Goal: Task Accomplishment & Management: Manage account settings

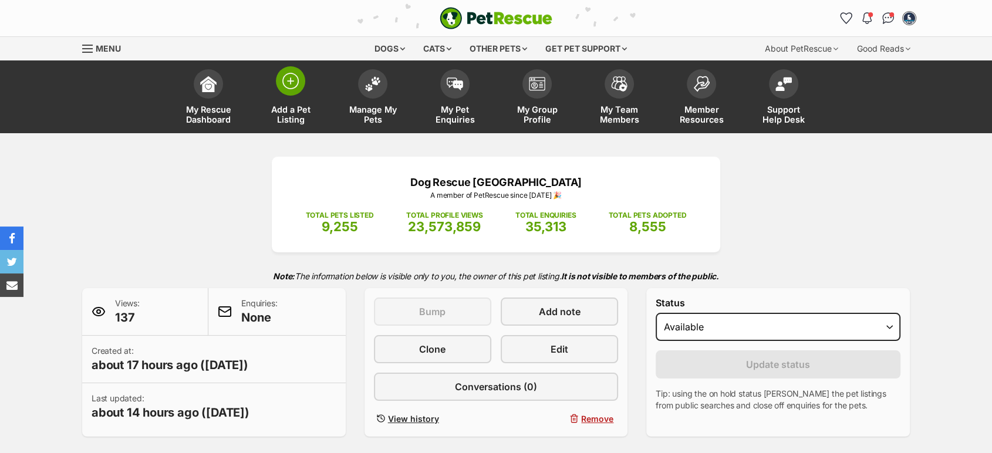
click at [308, 86] on link "Add a Pet Listing" at bounding box center [291, 98] width 82 height 70
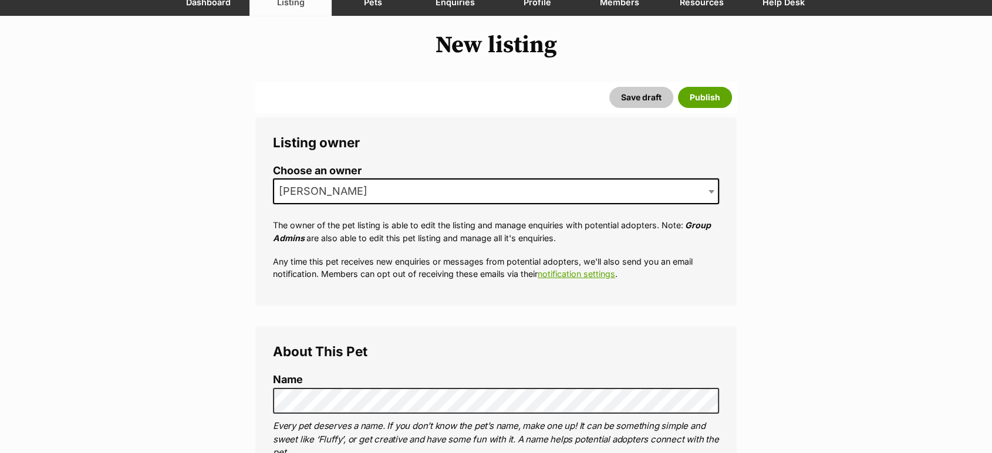
scroll to position [326, 0]
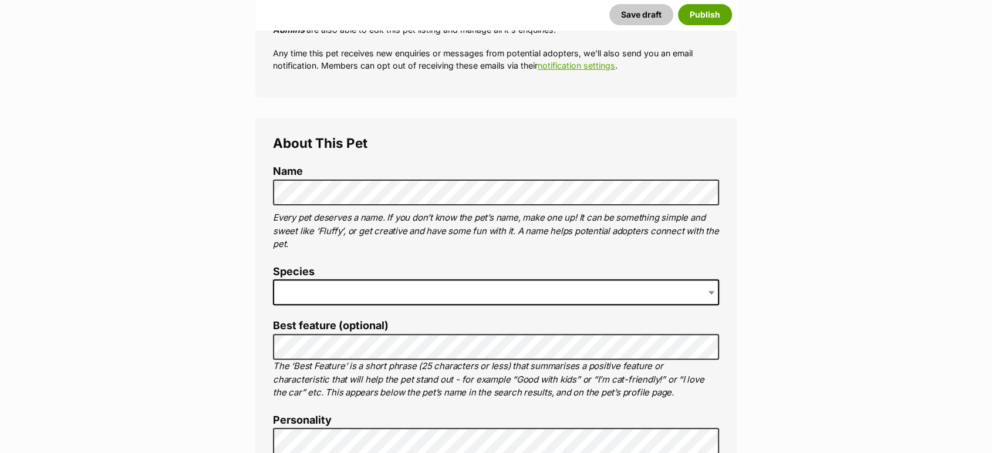
click at [315, 216] on p "Every pet deserves a name. If you don’t know the pet’s name, make one up! It ca…" at bounding box center [496, 231] width 446 height 40
click at [352, 285] on span at bounding box center [496, 293] width 446 height 26
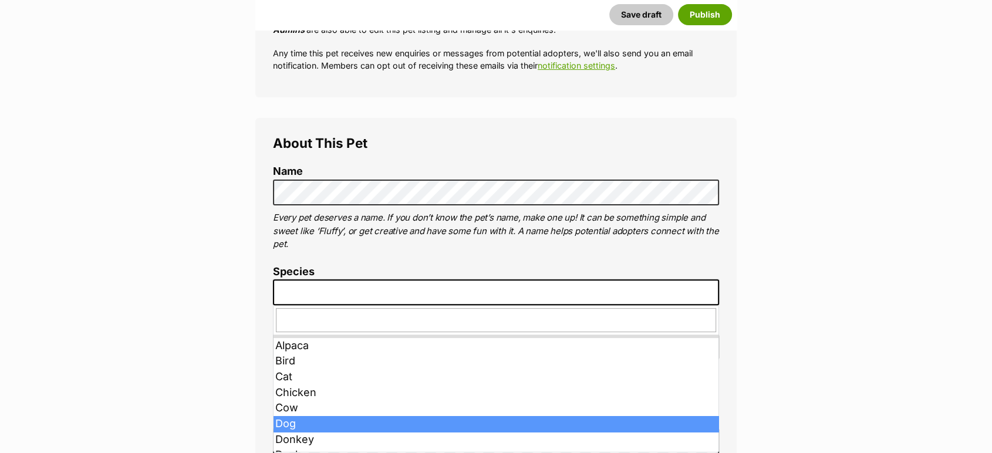
drag, startPoint x: 296, startPoint y: 425, endPoint x: 311, endPoint y: 400, distance: 28.2
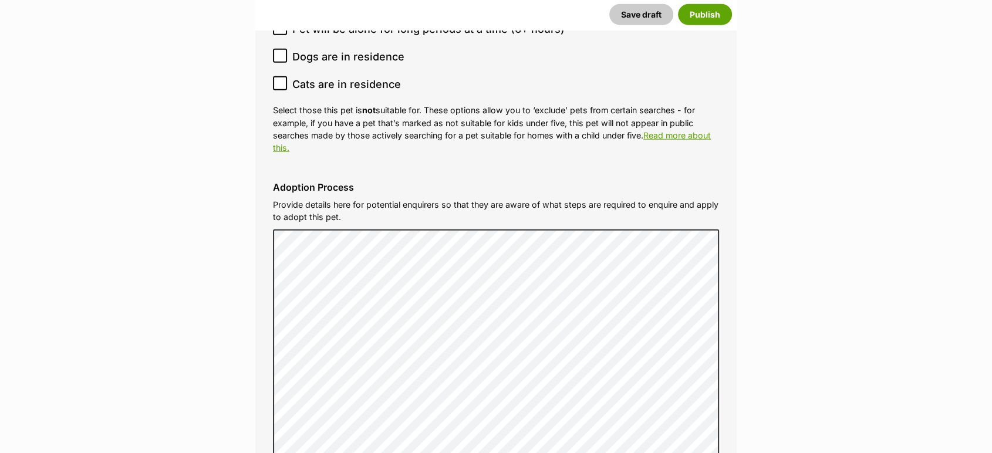
scroll to position [3623, 0]
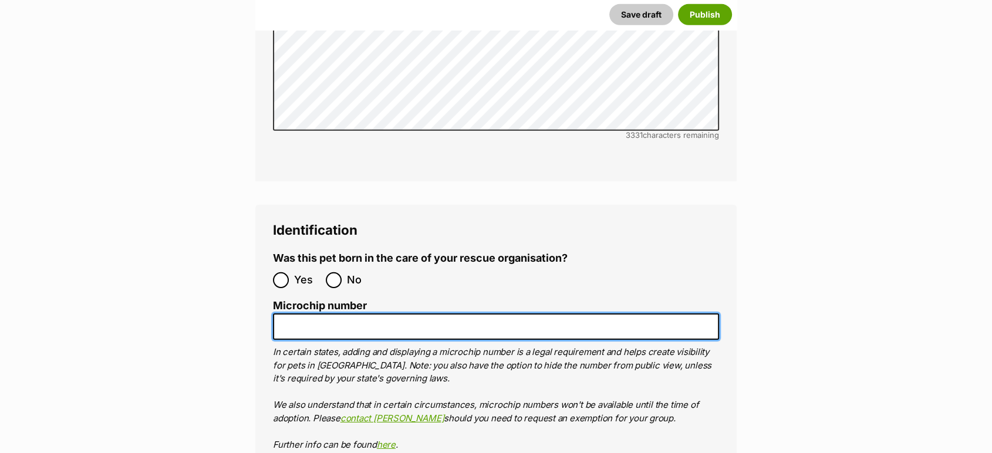
click at [369, 314] on input "Microchip number" at bounding box center [496, 327] width 446 height 26
paste input "991003003315662"
type input "991003003315662"
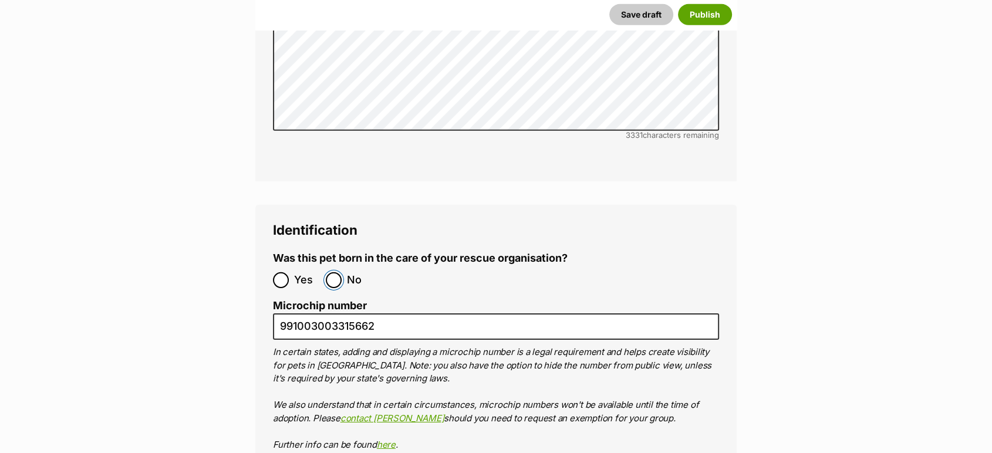
click at [341, 272] on input "No" at bounding box center [334, 280] width 16 height 16
radio input "true"
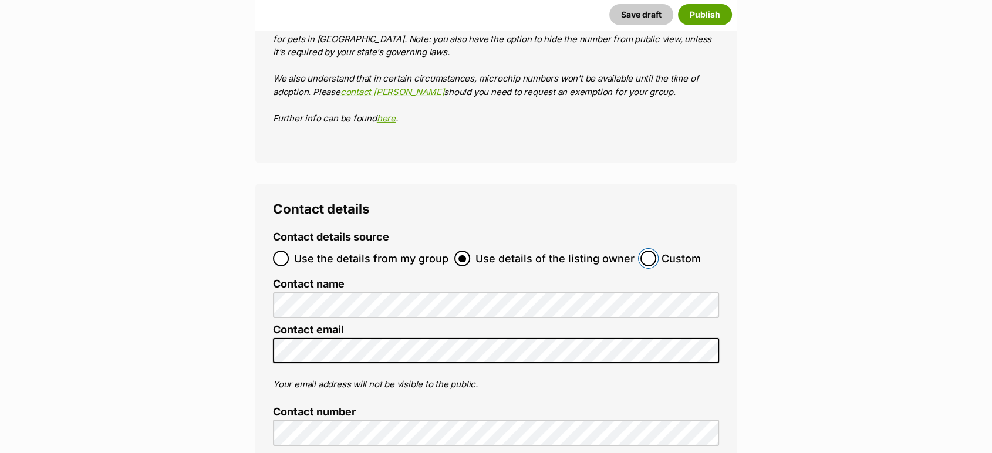
click at [641, 251] on input "Custom" at bounding box center [649, 259] width 16 height 16
radio input "true"
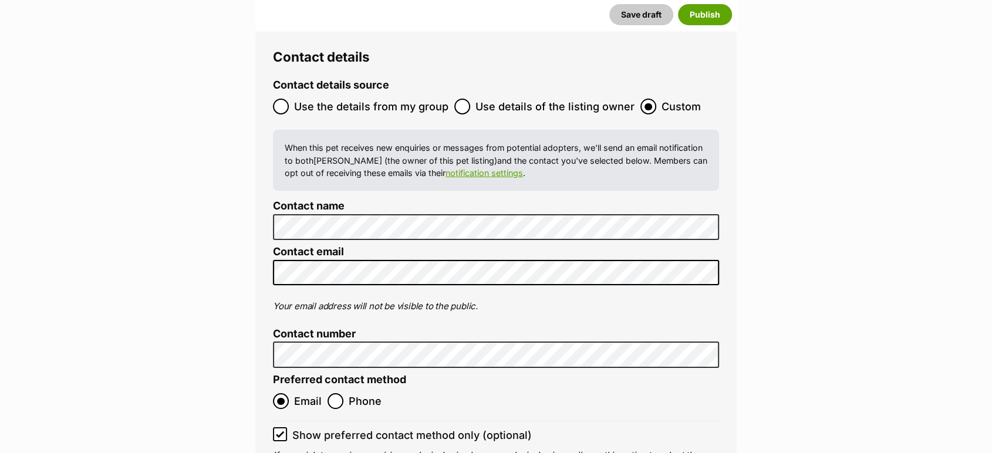
scroll to position [0, 0]
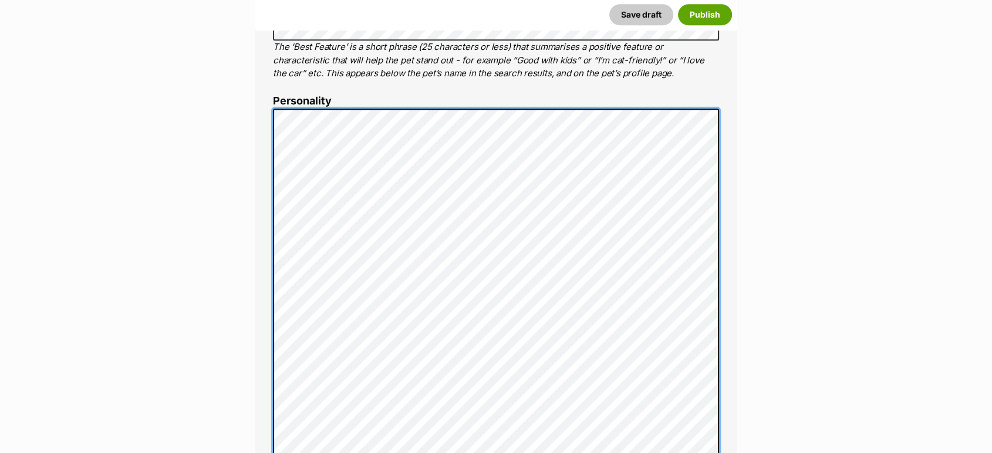
scroll to position [675, 0]
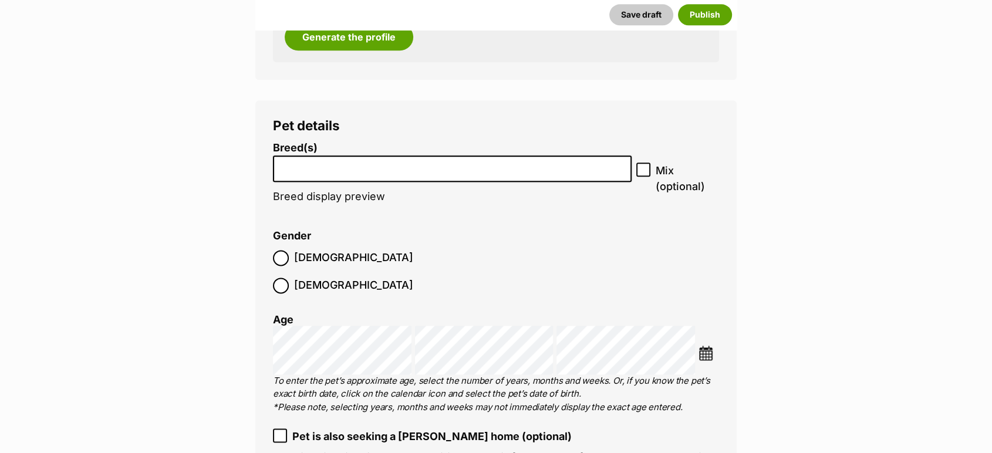
scroll to position [1458, 0]
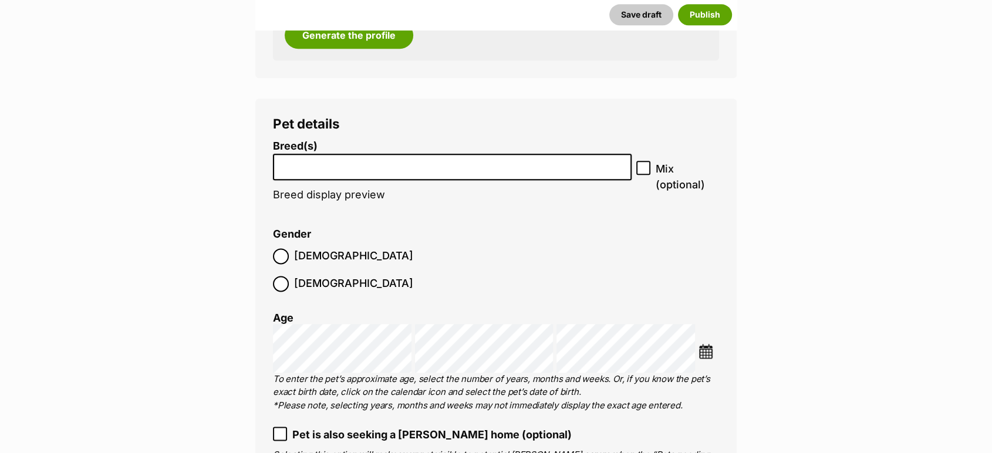
click at [325, 169] on input "search" at bounding box center [452, 164] width 351 height 12
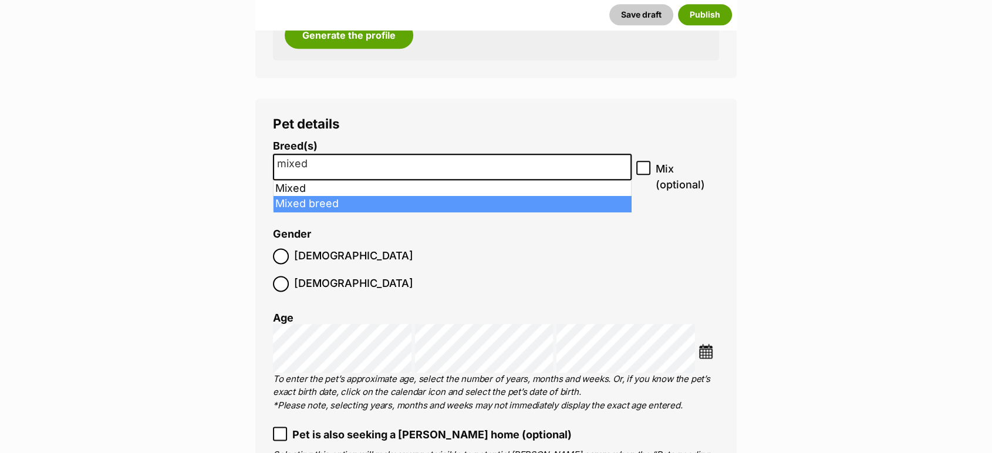
type input "mixed"
select select "252261"
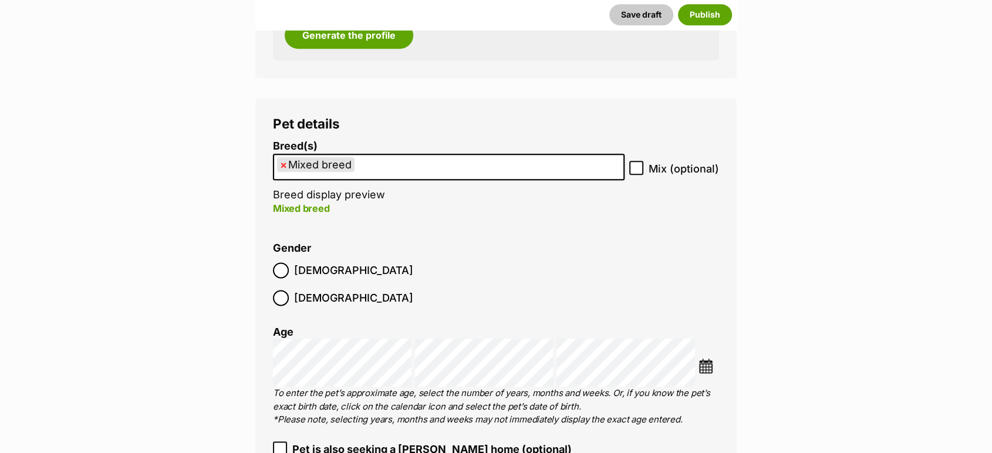
click at [342, 290] on label "Female" at bounding box center [343, 298] width 140 height 16
click at [704, 359] on img at bounding box center [706, 366] width 15 height 15
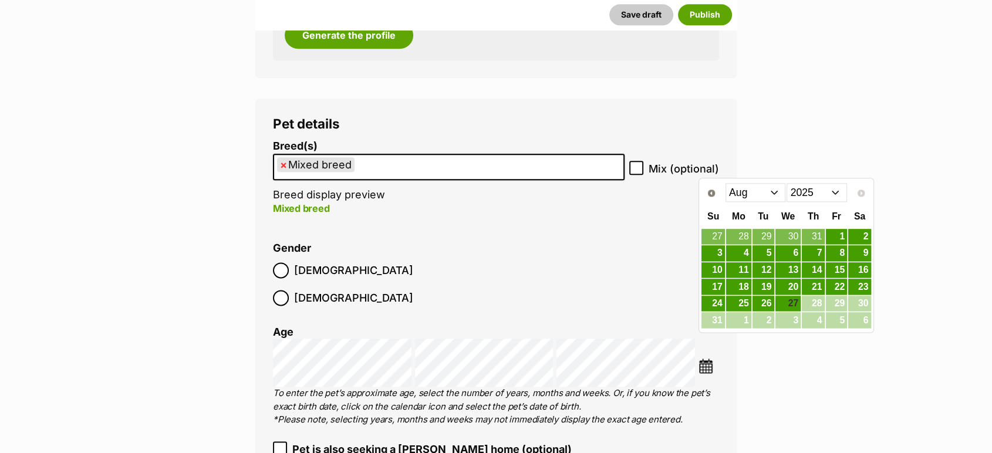
click at [758, 185] on select "Jan Feb Mar Apr May Jun Jul Aug" at bounding box center [756, 192] width 60 height 19
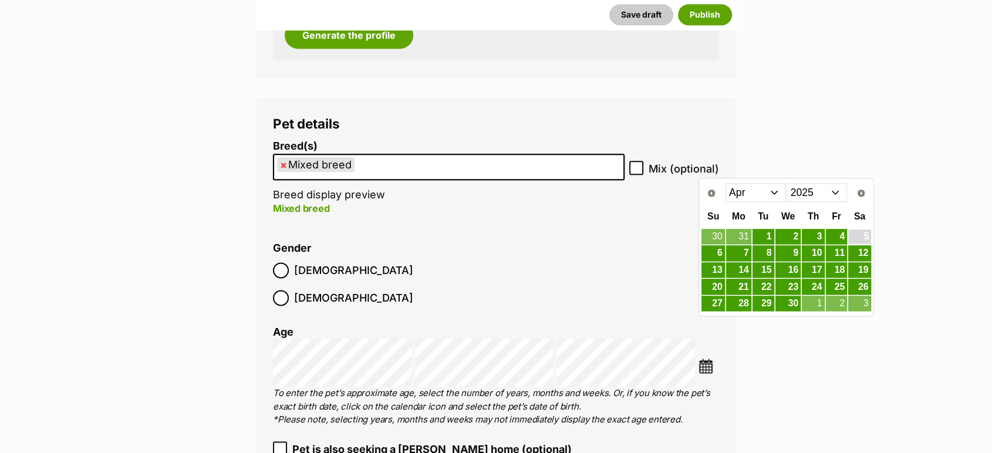
click at [864, 240] on link "5" at bounding box center [860, 237] width 22 height 15
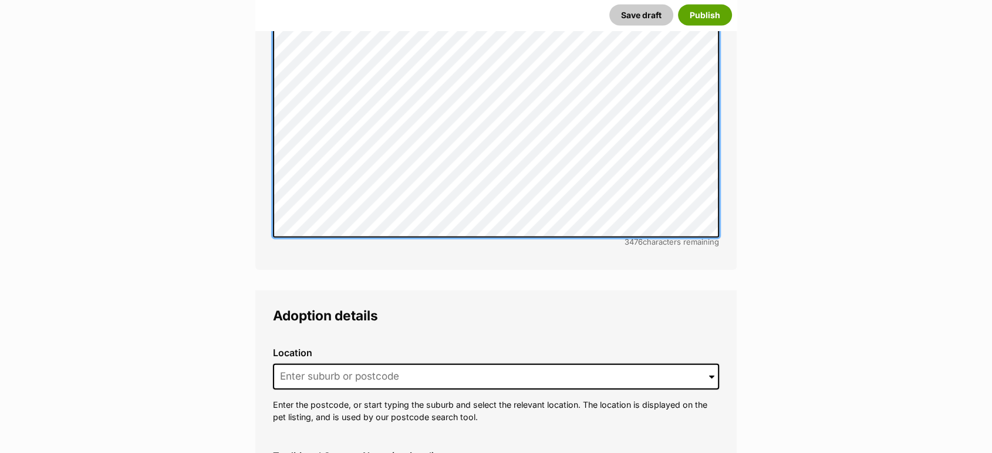
scroll to position [2581, 0]
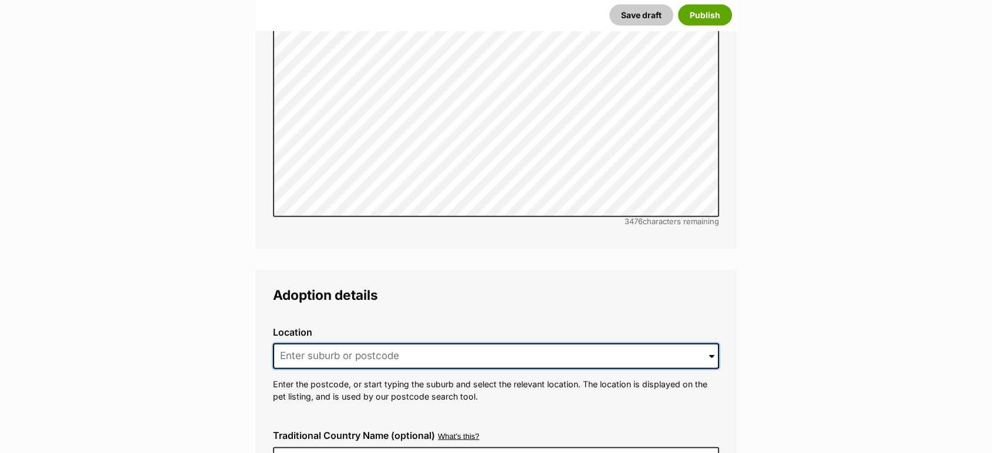
click at [383, 344] on input at bounding box center [496, 357] width 446 height 26
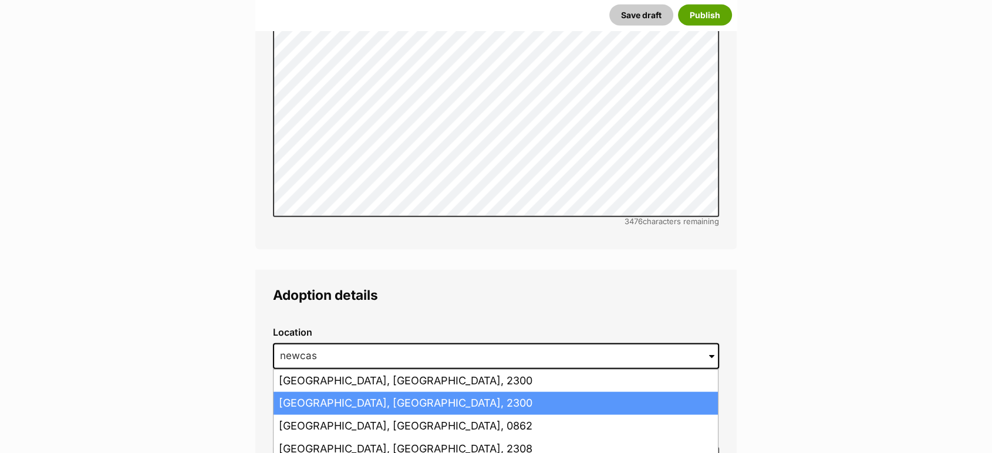
click at [349, 392] on li "Newcastle, New South Wales, 2300" at bounding box center [496, 403] width 445 height 23
type input "Newcastle, New South Wales, 2300"
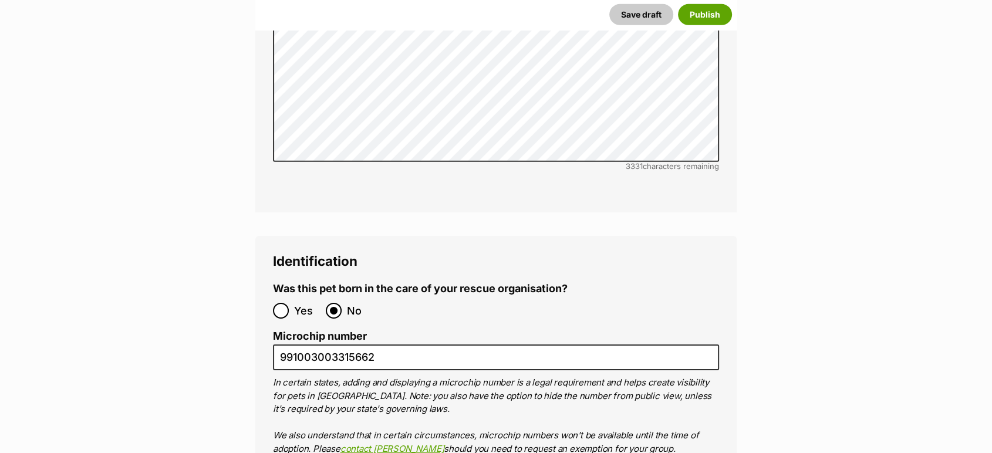
scroll to position [3821, 0]
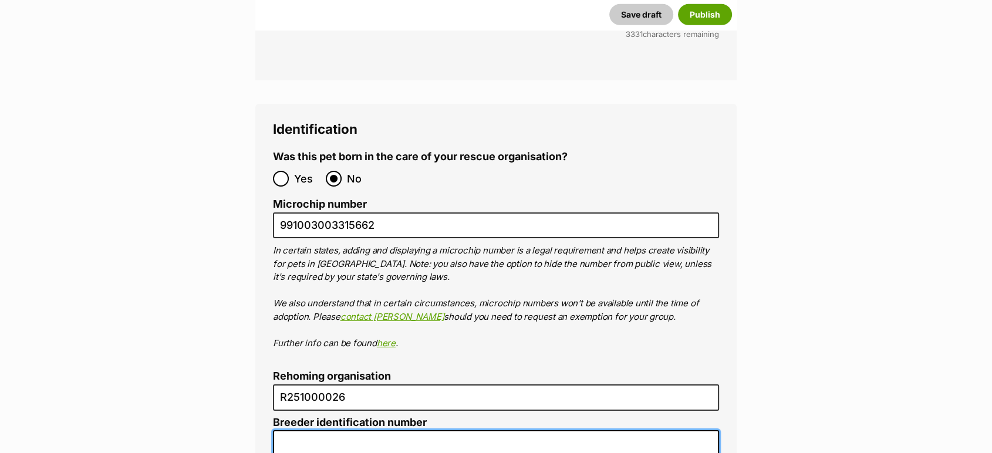
click at [323, 430] on input "Breeder identification number" at bounding box center [496, 443] width 446 height 26
type input "N/A"
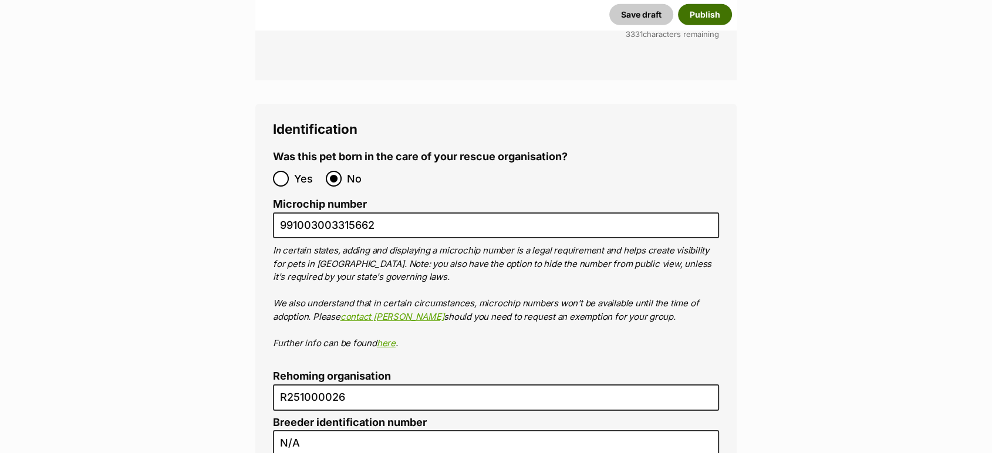
click at [709, 13] on button "Publish" at bounding box center [705, 14] width 54 height 21
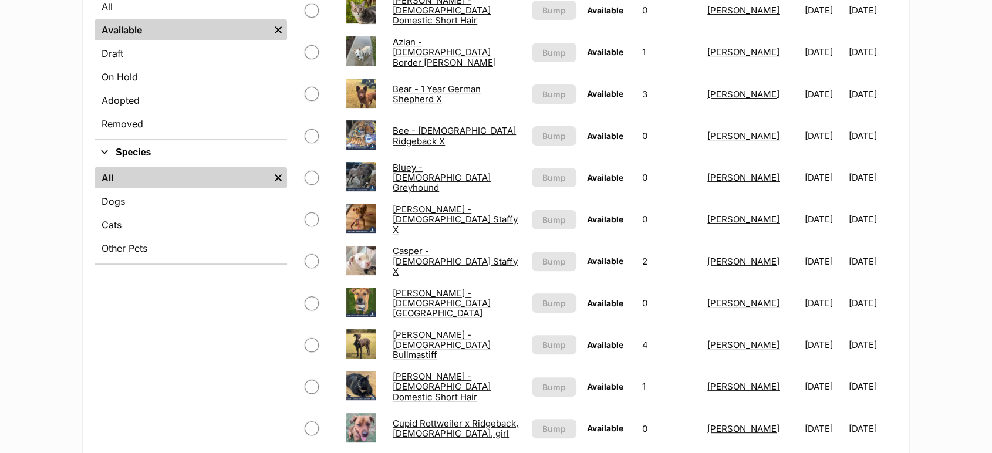
scroll to position [326, 0]
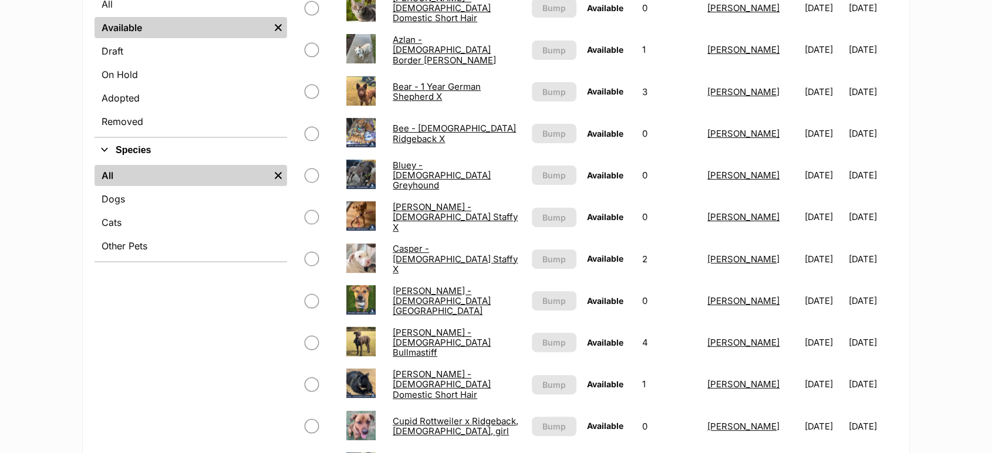
click at [483, 125] on link "Bee - 5 Month Old Ridgeback X" at bounding box center [454, 133] width 123 height 21
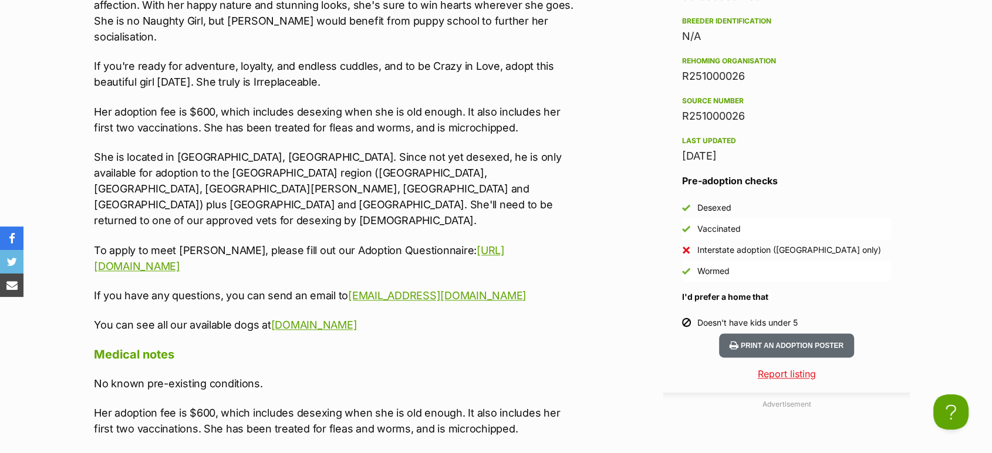
drag, startPoint x: 465, startPoint y: 262, endPoint x: 78, endPoint y: 72, distance: 431.2
click at [78, 72] on div "Donate to Bee - 5 Month Old Ridgeback X Donate to Bee - 5 Month Old Ridgeback X…" at bounding box center [496, 428] width 863 height 1546
copy div "Her adoption fee is $600, which includes desexing when she is old enough. It al…"
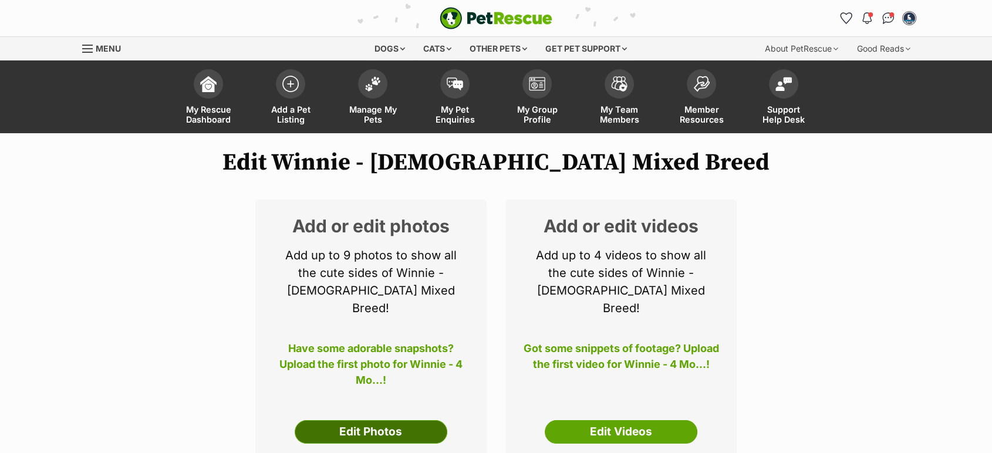
click at [381, 420] on link "Edit Photos" at bounding box center [371, 431] width 153 height 23
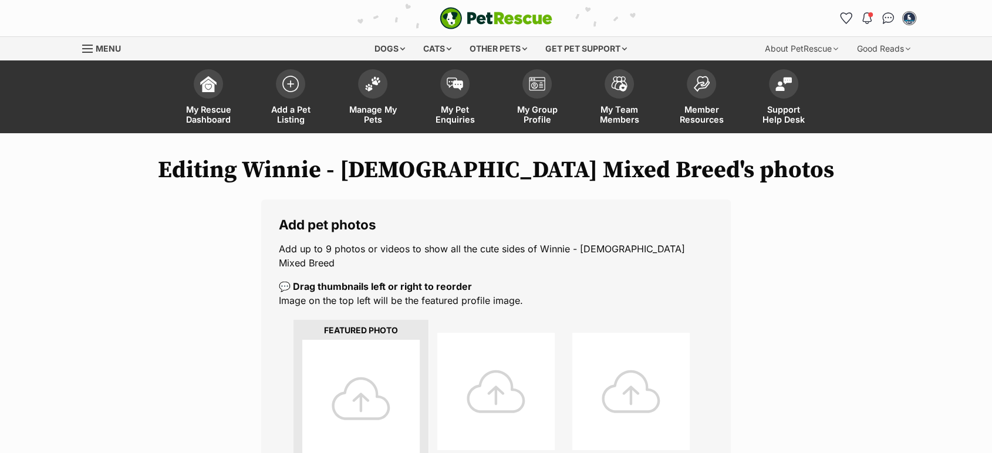
click at [363, 389] on div at bounding box center [360, 398] width 117 height 117
click at [360, 390] on div at bounding box center [360, 398] width 117 height 117
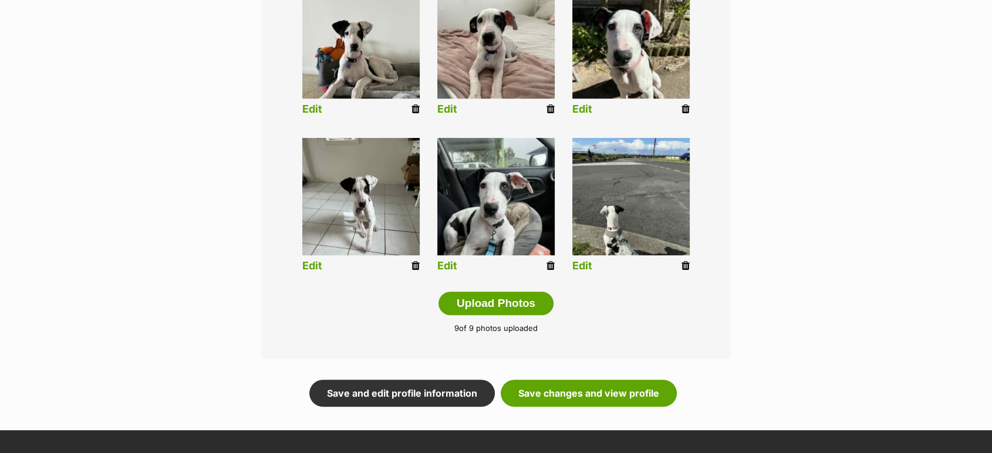
scroll to position [521, 0]
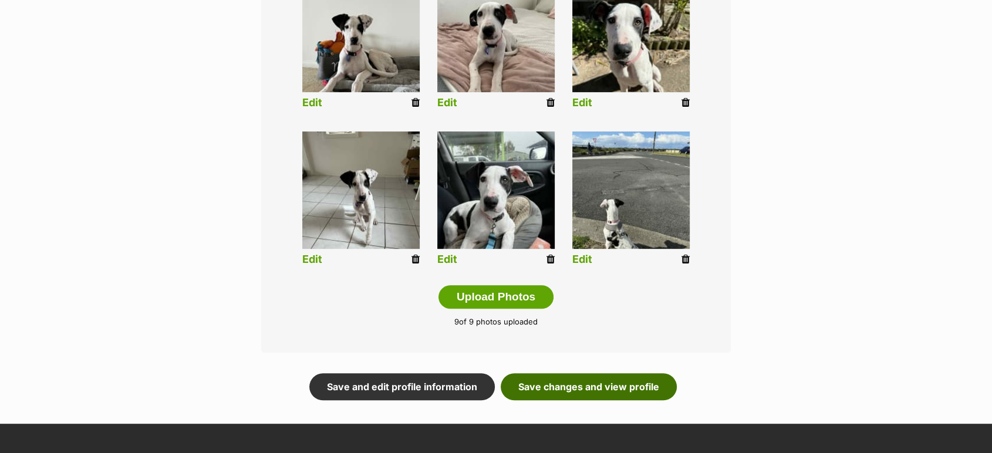
click at [631, 373] on link "Save changes and view profile" at bounding box center [589, 386] width 176 height 27
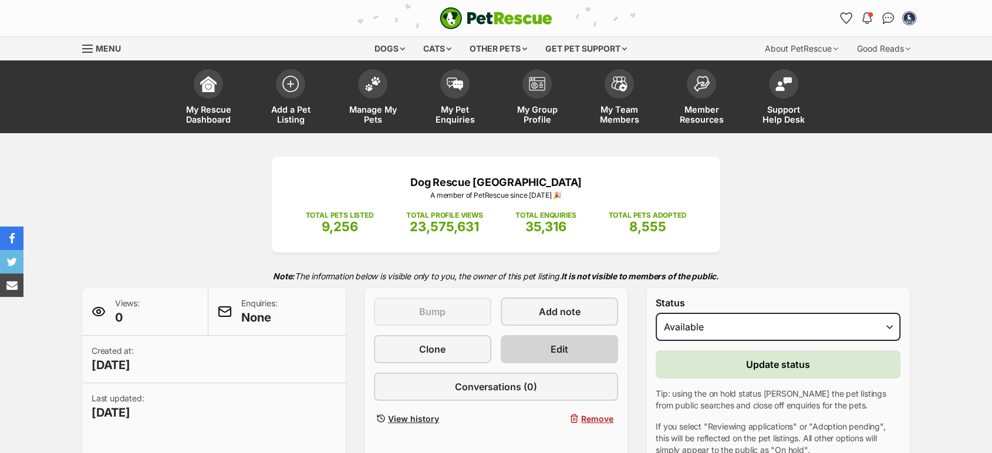
scroll to position [196, 0]
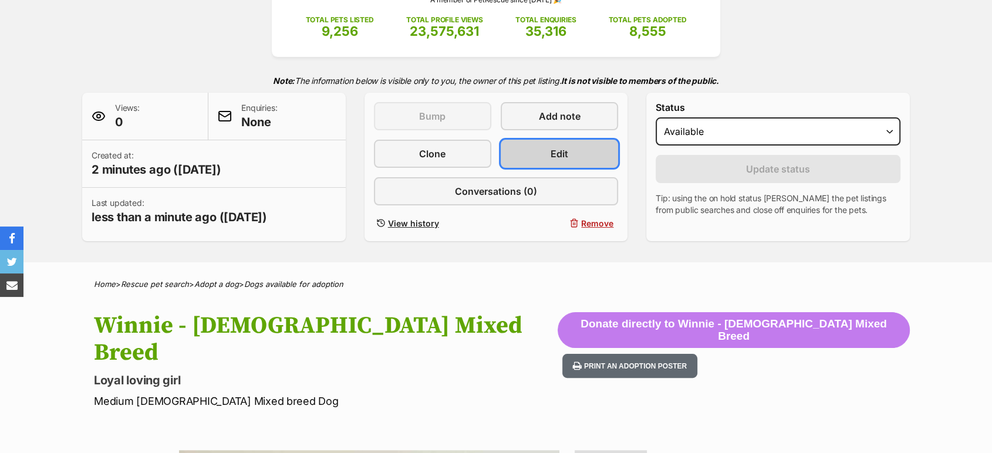
click at [536, 147] on link "Edit" at bounding box center [559, 154] width 117 height 28
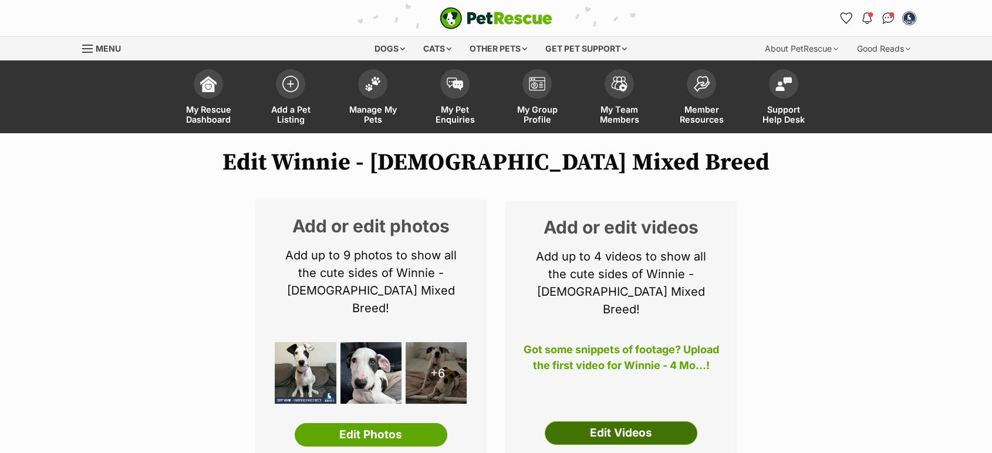
click at [610, 422] on link "Edit Videos" at bounding box center [621, 433] width 153 height 23
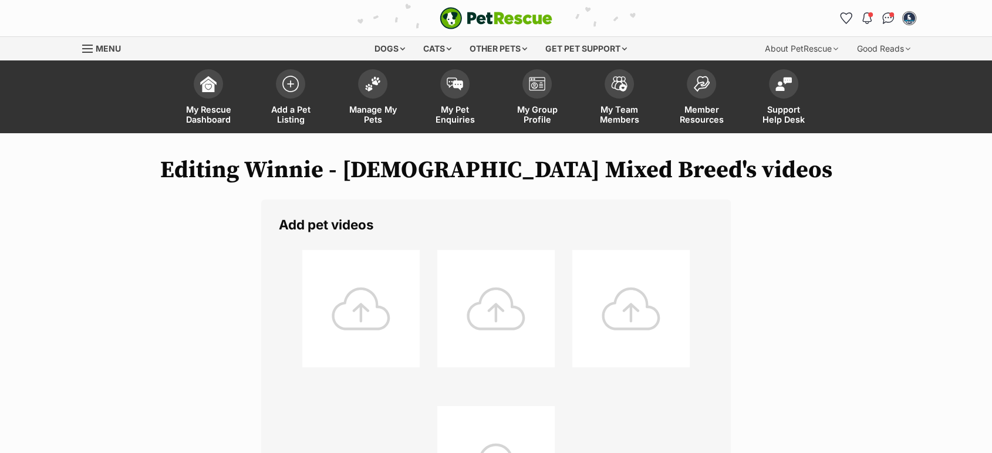
click at [366, 316] on div at bounding box center [360, 308] width 117 height 117
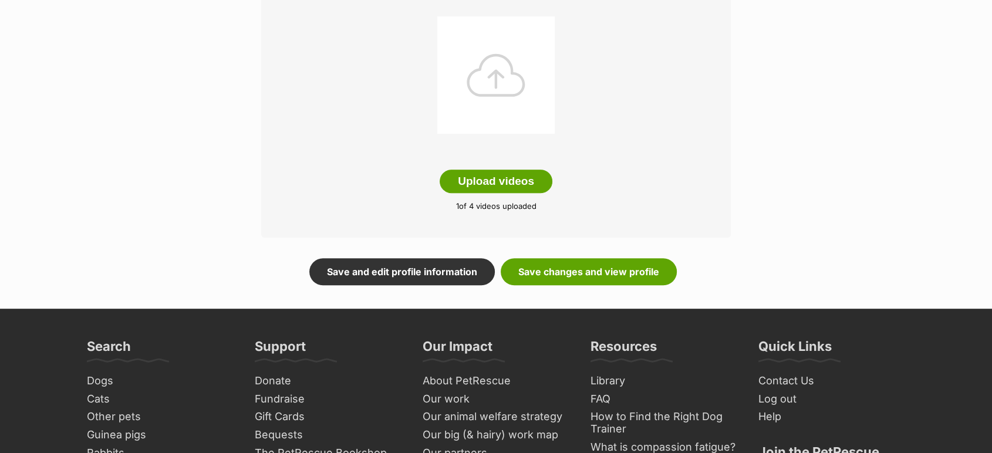
scroll to position [391, 0]
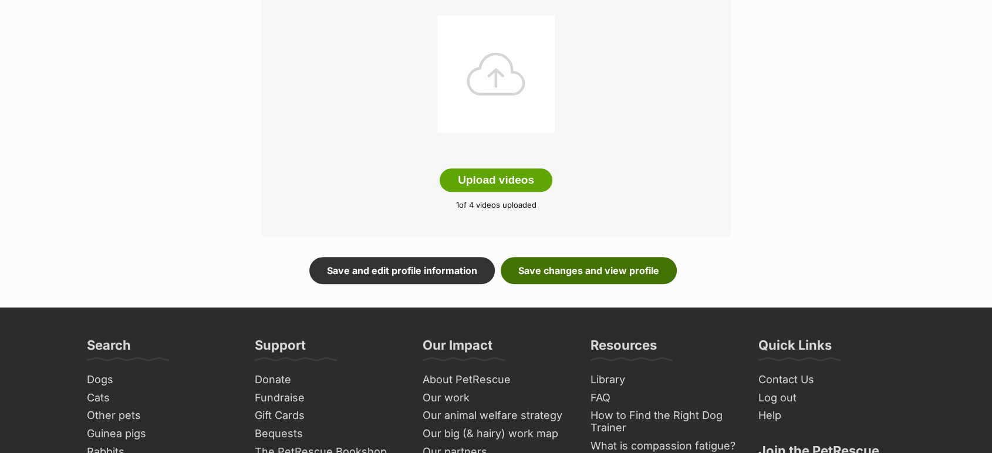
drag, startPoint x: 603, startPoint y: 290, endPoint x: 605, endPoint y: 283, distance: 7.6
click at [605, 284] on main "Editing Winnie - 4 Month Old Mixed Breed's videos Add pet videos Upload videos …" at bounding box center [496, 25] width 992 height 566
click at [606, 281] on link "Save changes and view profile" at bounding box center [589, 270] width 176 height 27
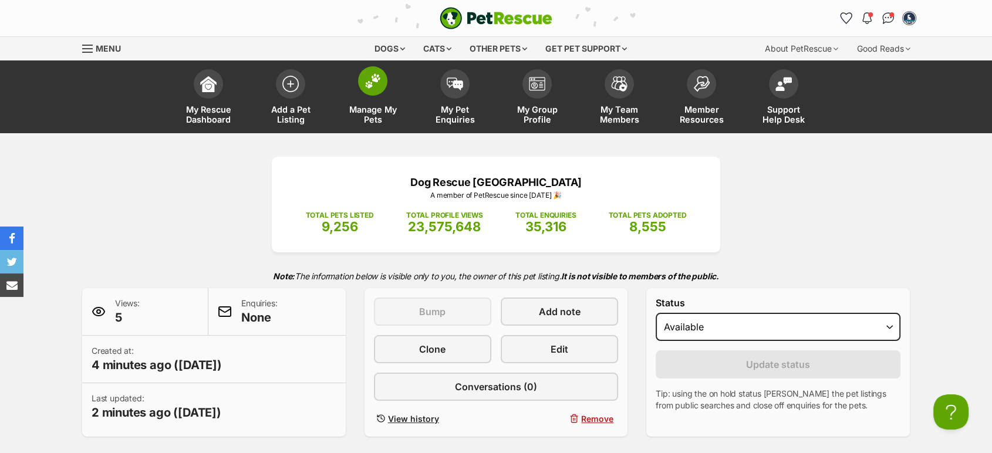
click at [354, 105] on span "Manage My Pets" at bounding box center [372, 115] width 53 height 20
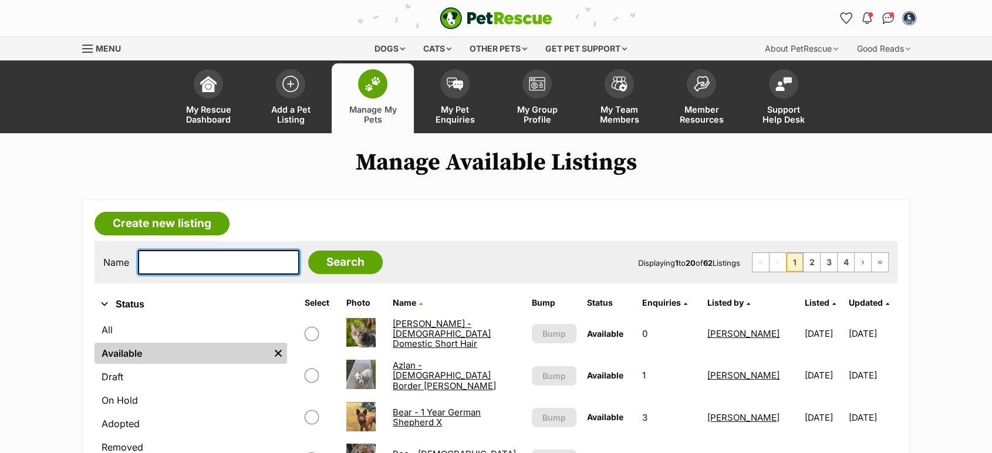
click at [170, 271] on input "text" at bounding box center [218, 262] width 161 height 25
type input "lulu"
click at [308, 251] on input "Search" at bounding box center [345, 262] width 75 height 23
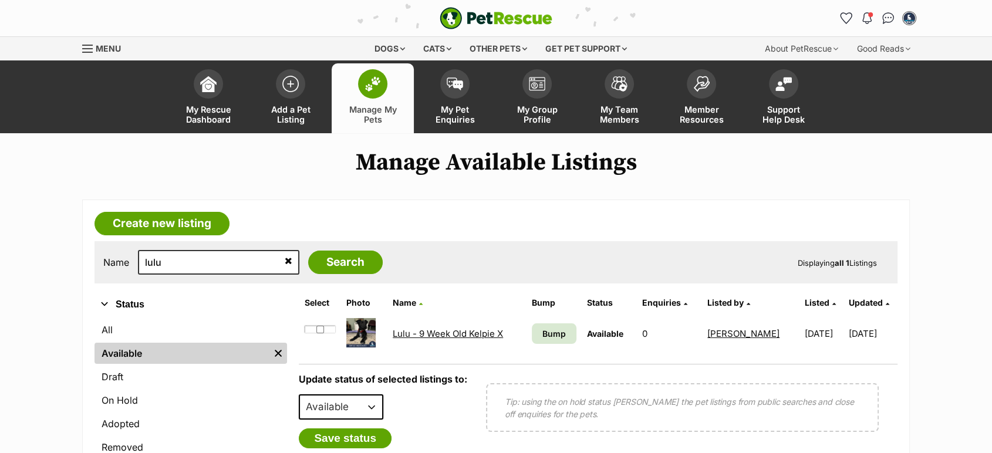
click at [407, 334] on link "Lulu - 9 Week Old Kelpie X" at bounding box center [448, 333] width 110 height 11
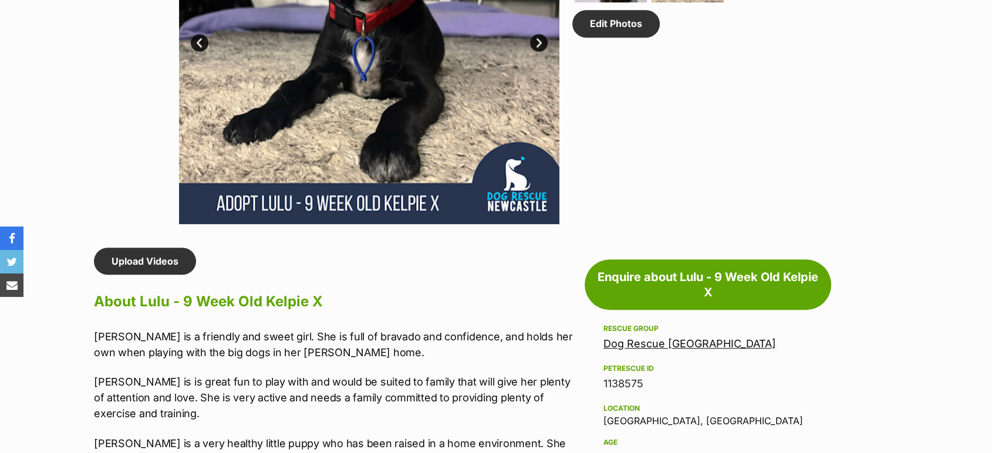
scroll to position [884, 0]
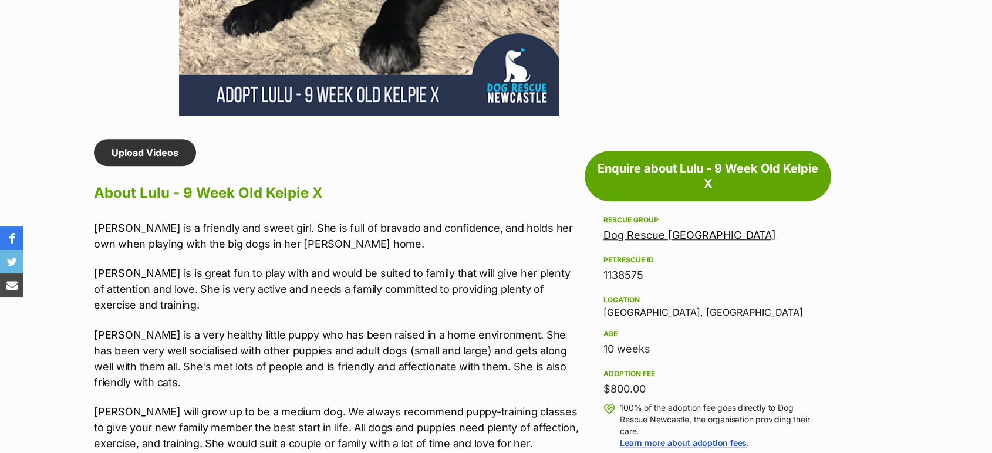
click at [631, 281] on div "1138575" at bounding box center [708, 275] width 209 height 16
click at [630, 274] on div "1138575" at bounding box center [708, 275] width 209 height 16
copy div "1138575"
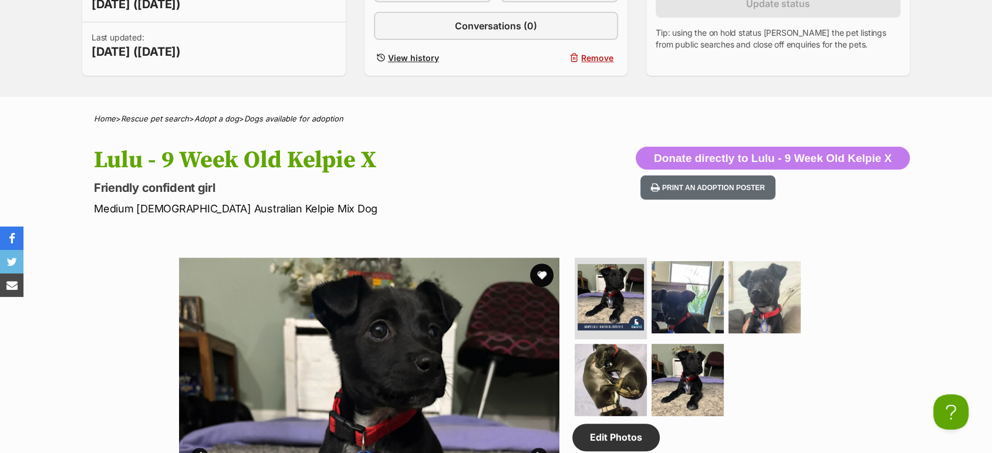
scroll to position [36, 0]
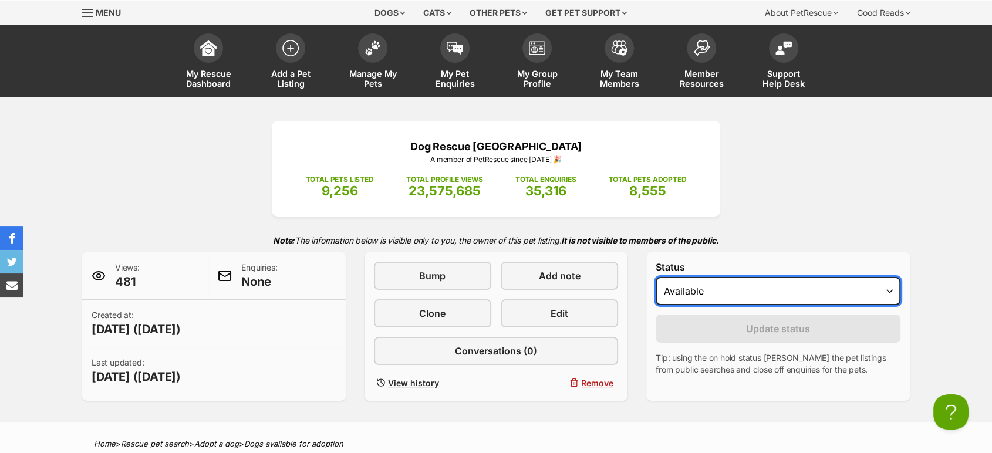
click at [685, 292] on select "Draft Available On hold Adopted" at bounding box center [778, 291] width 245 height 28
select select "on_hold"
click at [656, 278] on select "Draft Available On hold Adopted" at bounding box center [778, 291] width 245 height 28
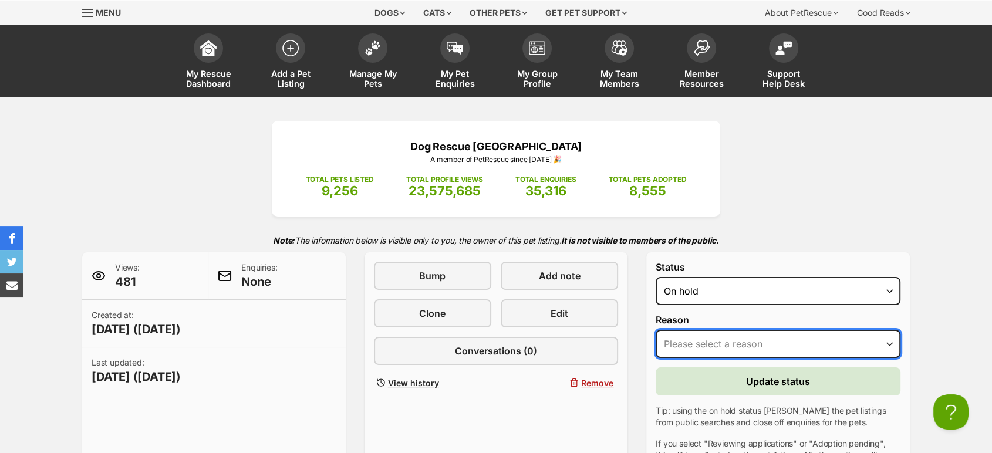
drag, startPoint x: 705, startPoint y: 337, endPoint x: 709, endPoint y: 342, distance: 6.2
click at [705, 337] on select "Please select a reason Medical reasons Reviewing applications Adoption pending …" at bounding box center [778, 344] width 245 height 28
select select "adoption_pending"
click at [656, 331] on select "Please select a reason Medical reasons Reviewing applications Adoption pending …" at bounding box center [778, 344] width 245 height 28
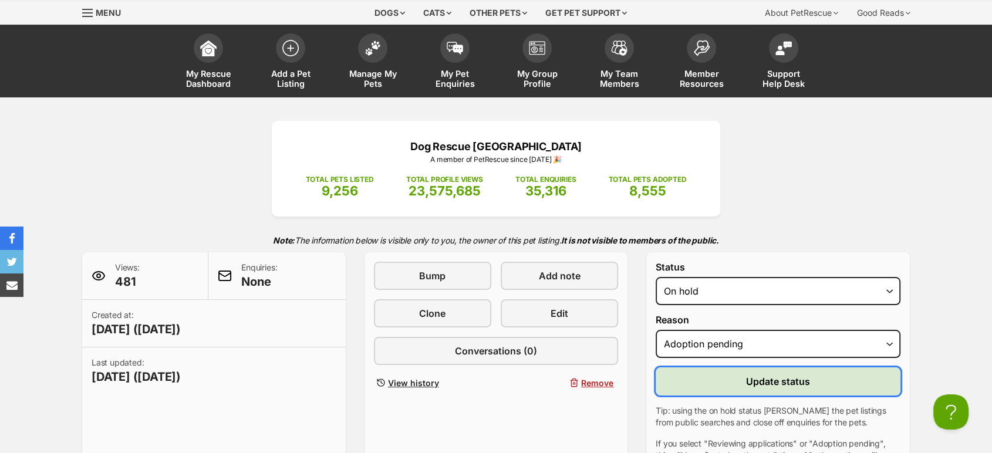
click at [734, 384] on button "Update status" at bounding box center [778, 382] width 245 height 28
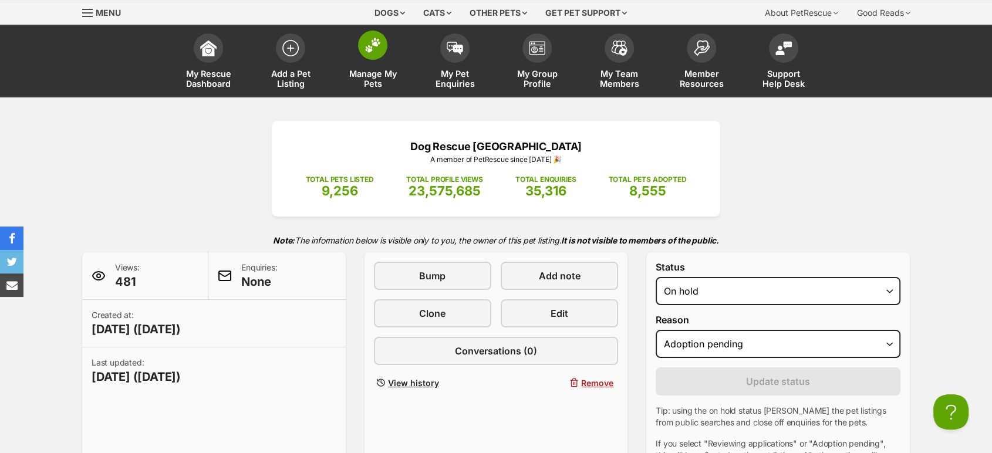
click at [359, 86] on span "Manage My Pets" at bounding box center [372, 79] width 53 height 20
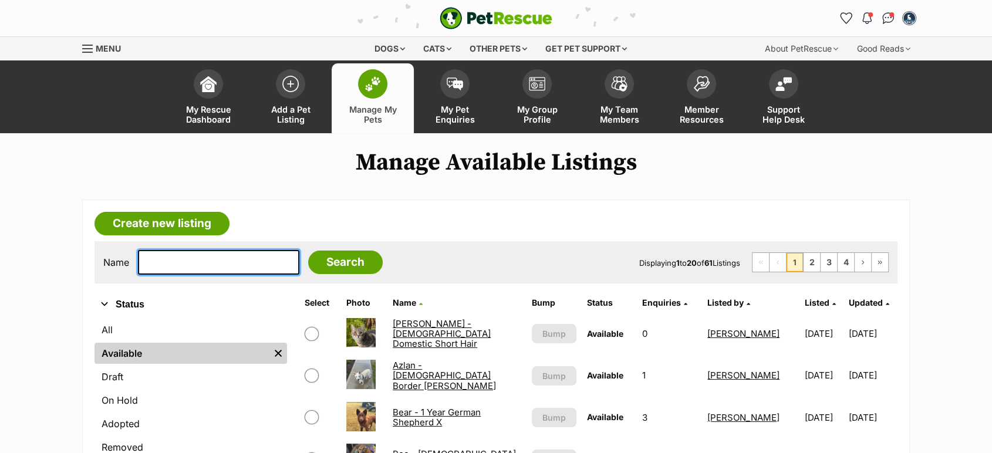
click at [206, 262] on input "text" at bounding box center [218, 262] width 161 height 25
type input "daisy"
click at [308, 251] on input "Search" at bounding box center [345, 262] width 75 height 23
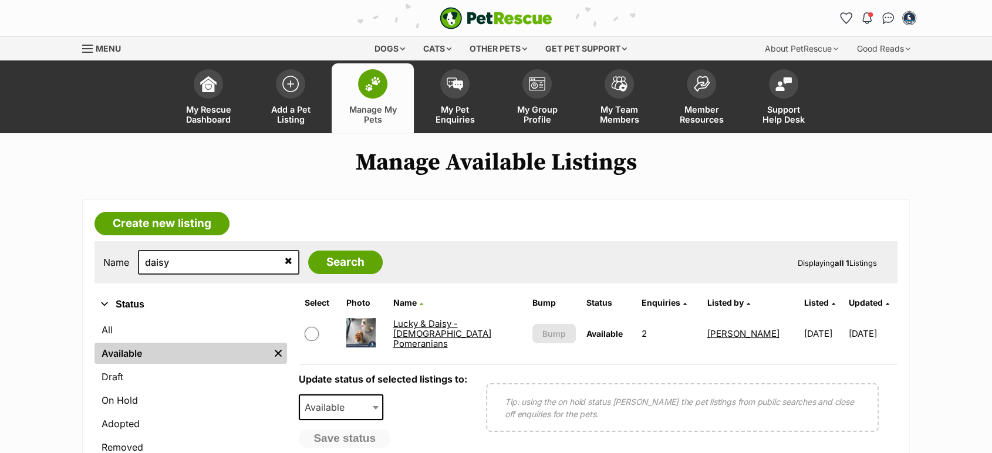
click at [438, 341] on link "Lucky & Daisy - [DEMOGRAPHIC_DATA] Pomeranians" at bounding box center [442, 334] width 98 height 32
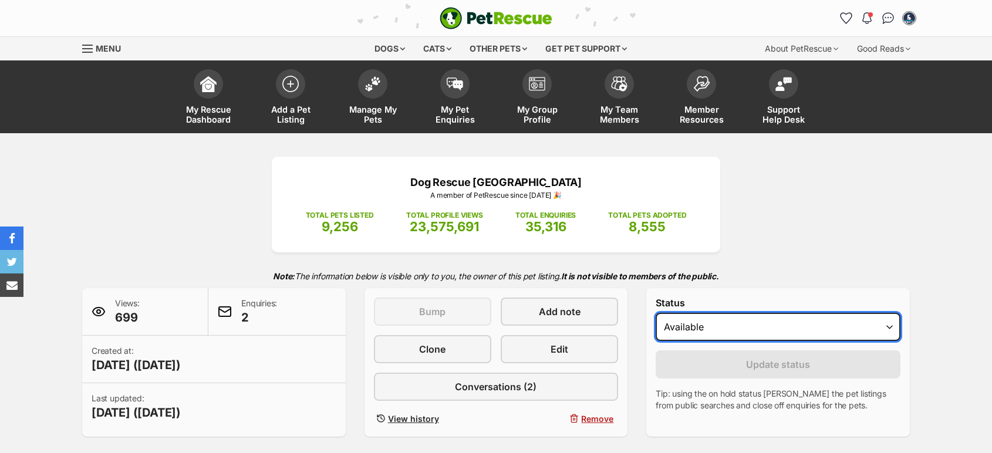
drag, startPoint x: 0, startPoint y: 0, endPoint x: 733, endPoint y: 339, distance: 807.6
click at [735, 322] on select "Draft - not available as listing has enquires Available On hold Adopted" at bounding box center [778, 327] width 245 height 28
click at [656, 314] on select "Draft - not available as listing has enquires Available On hold Adopted" at bounding box center [778, 327] width 245 height 28
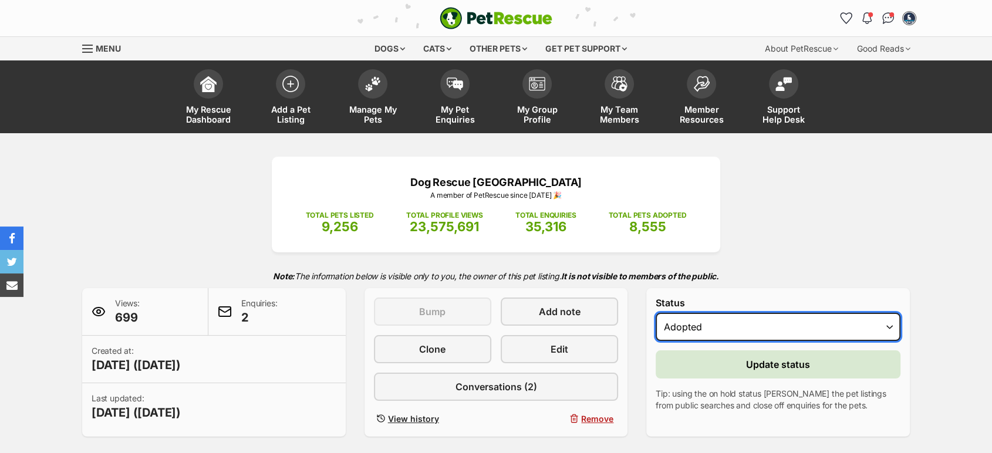
click at [716, 323] on select "Draft - not available as listing has enquires Available On hold Adopted" at bounding box center [778, 327] width 245 height 28
select select "on_hold"
click at [656, 314] on select "Draft - not available as listing has enquires Available On hold Adopted" at bounding box center [778, 327] width 245 height 28
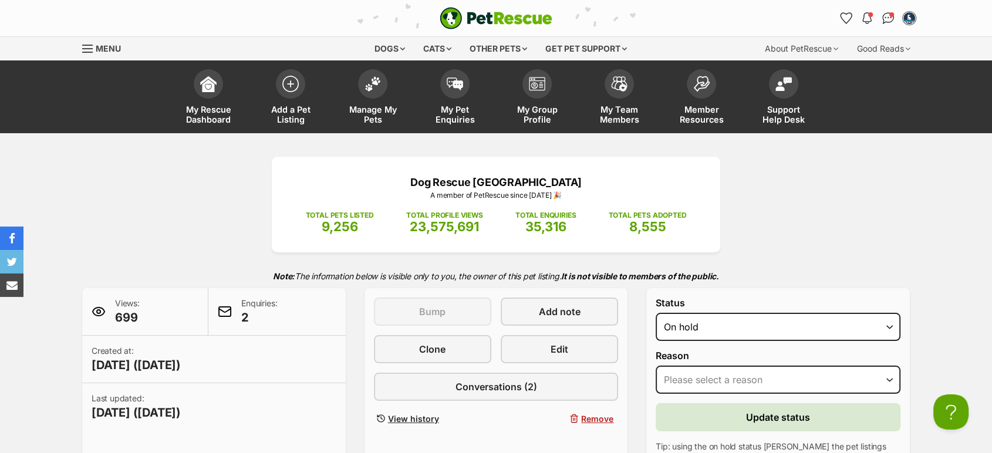
click at [729, 365] on div "Reason Please select a reason Medical reasons Reviewing applications Adoption p…" at bounding box center [778, 372] width 245 height 43
click at [738, 380] on select "Please select a reason Medical reasons Reviewing applications Adoption pending …" at bounding box center [778, 380] width 245 height 28
select select "reviewing_applications"
click at [656, 366] on select "Please select a reason Medical reasons Reviewing applications Adoption pending …" at bounding box center [778, 380] width 245 height 28
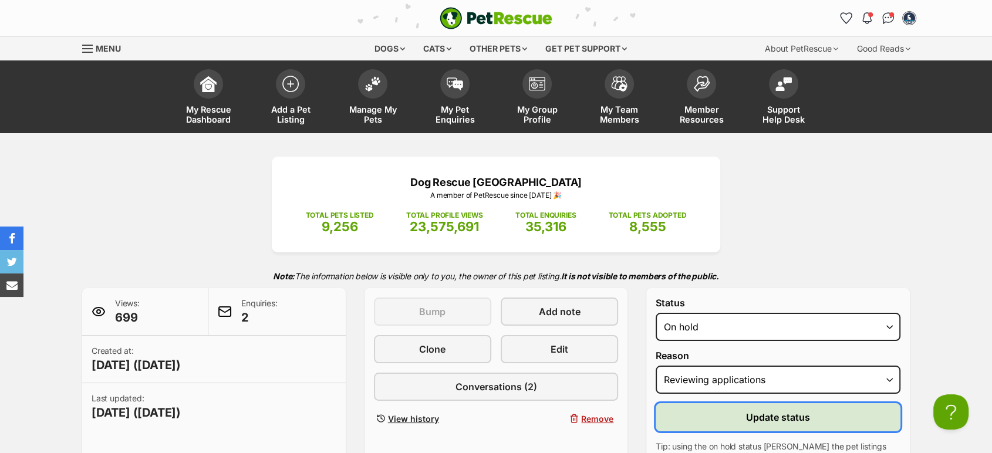
click at [754, 413] on span "Update status" at bounding box center [778, 417] width 64 height 14
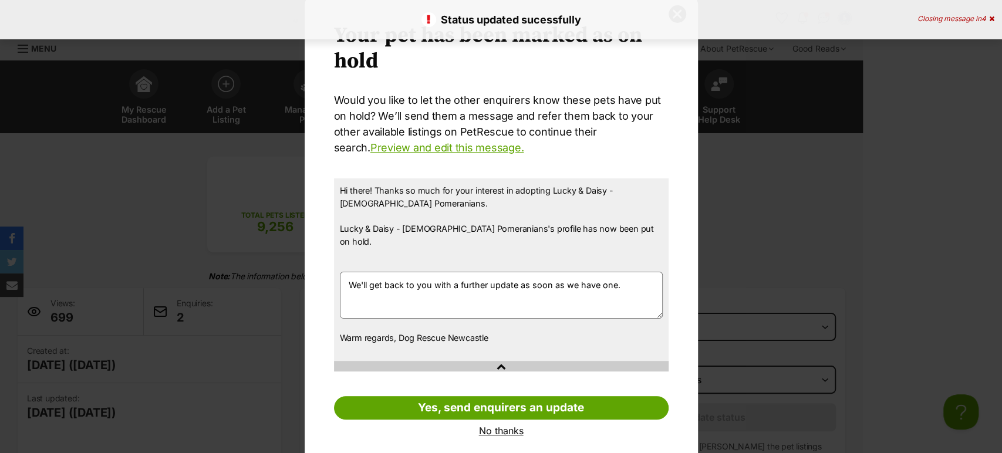
click at [500, 426] on div "Your pet has been marked as on hold Your pets have been marked as on hold Would…" at bounding box center [501, 230] width 393 height 473
click at [501, 426] on link "No thanks" at bounding box center [501, 431] width 335 height 11
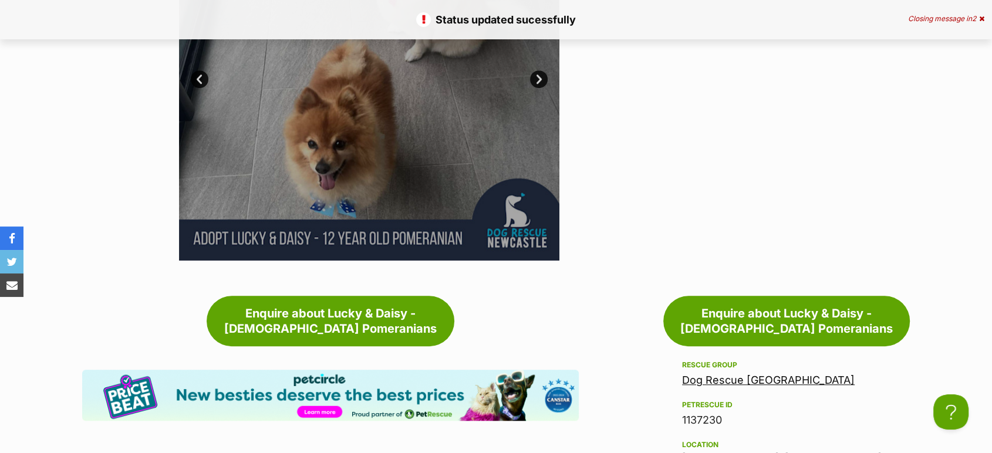
scroll to position [1044, 0]
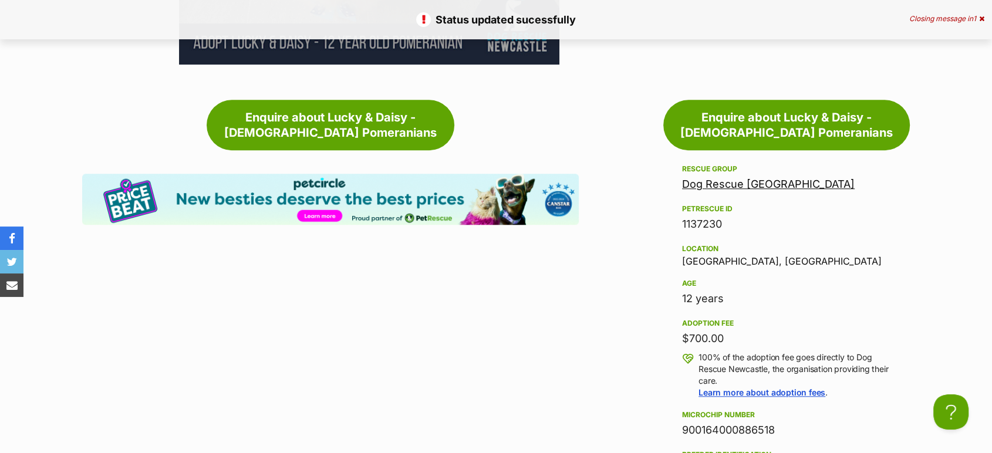
click at [704, 216] on div "1137230" at bounding box center [786, 224] width 209 height 16
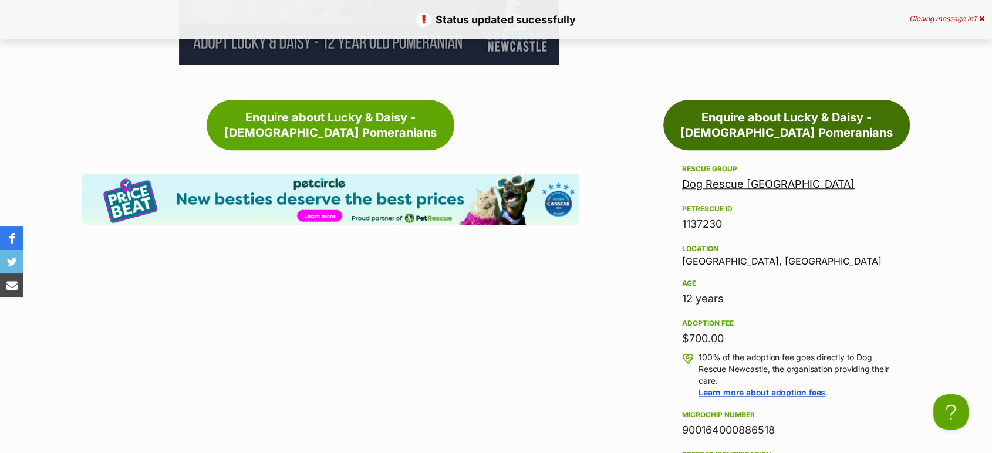
copy div "1137230"
